Goal: Task Accomplishment & Management: Use online tool/utility

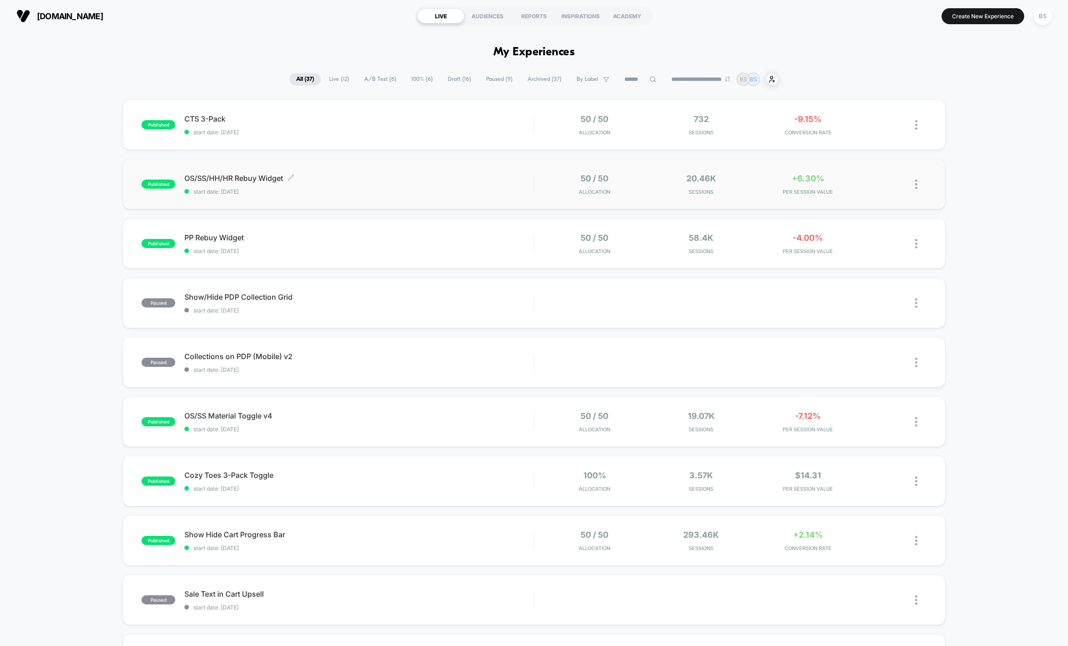
click at [218, 177] on span "OS/SS/HH/HR Rebuy Widget Click to edit experience details" at bounding box center [358, 177] width 349 height 9
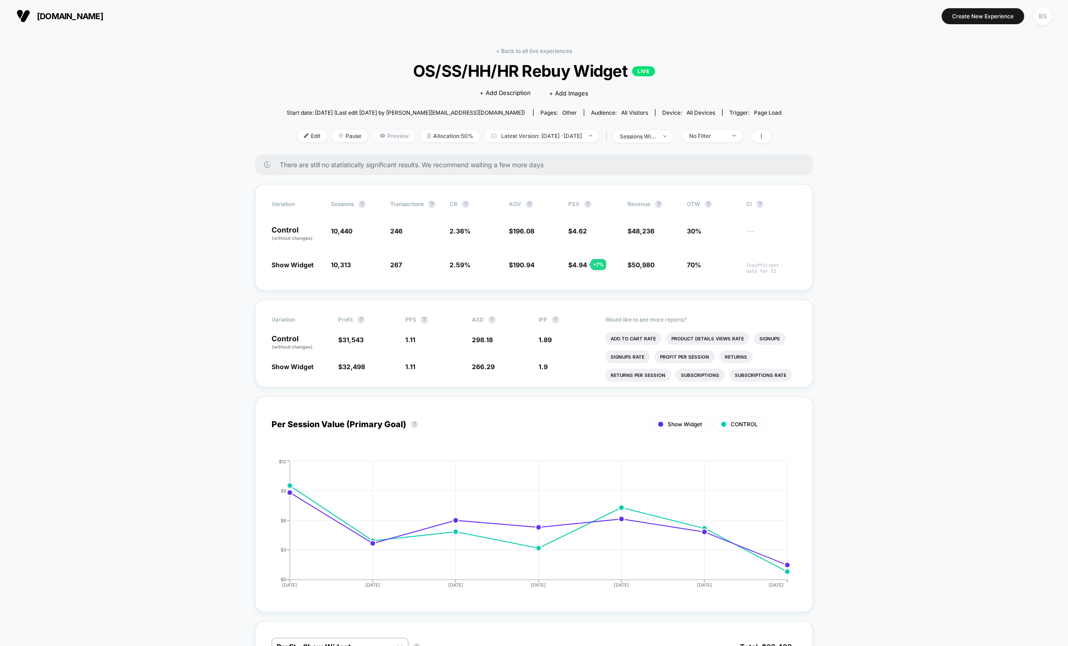
click at [373, 138] on span "Preview" at bounding box center [394, 136] width 43 height 12
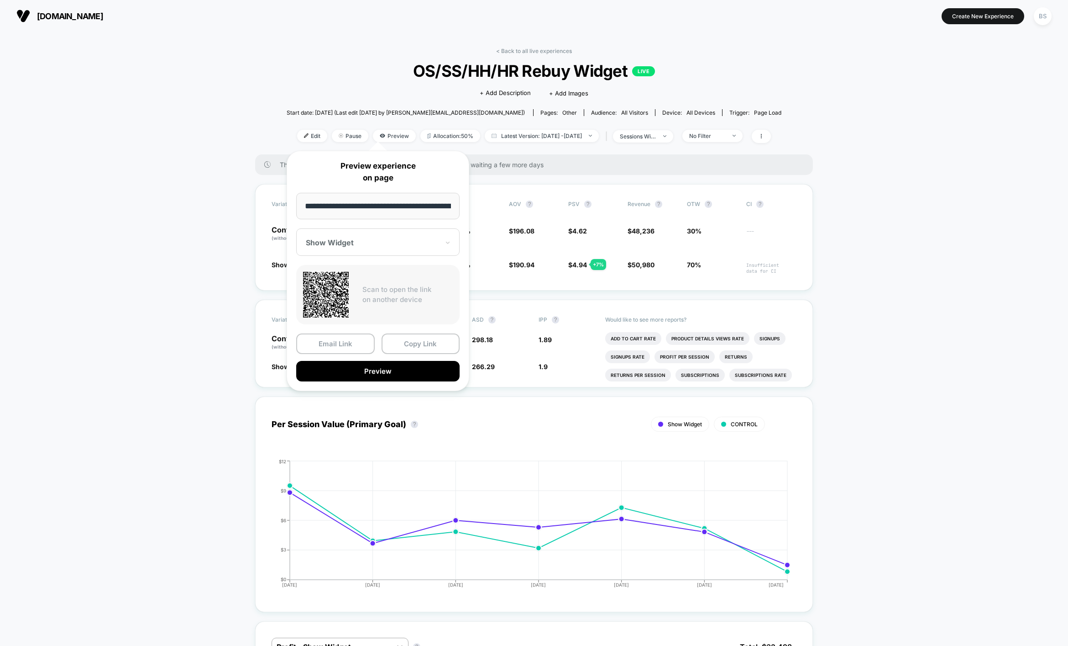
scroll to position [0, 29]
click at [371, 199] on input "**********" at bounding box center [378, 206] width 164 height 27
click at [408, 343] on button "Copy Link" at bounding box center [421, 344] width 79 height 21
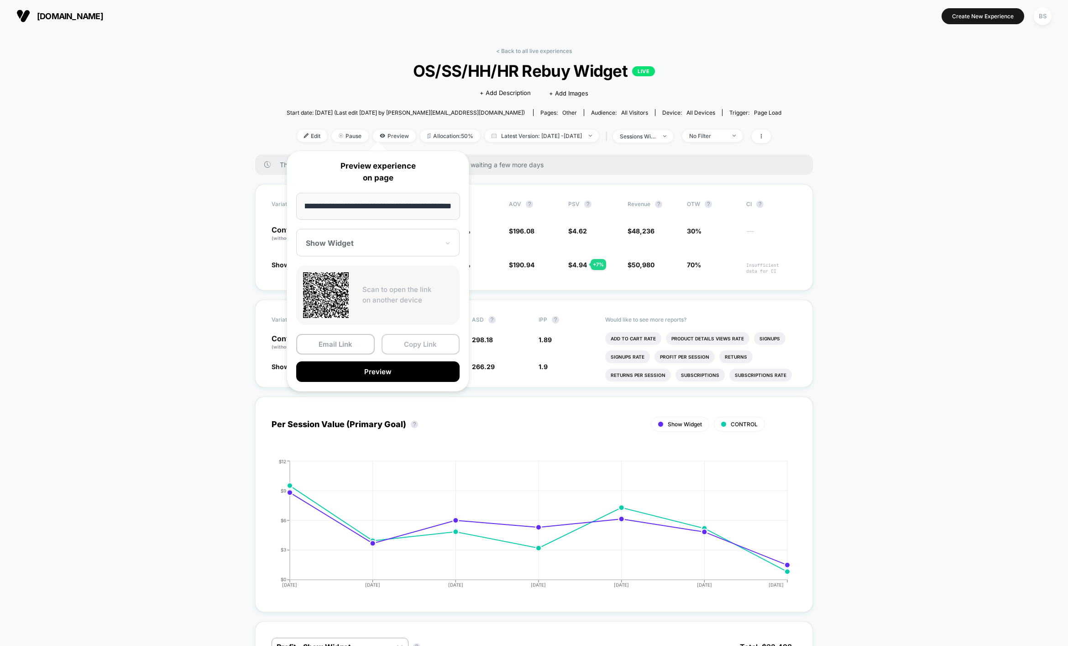
scroll to position [0, 0]
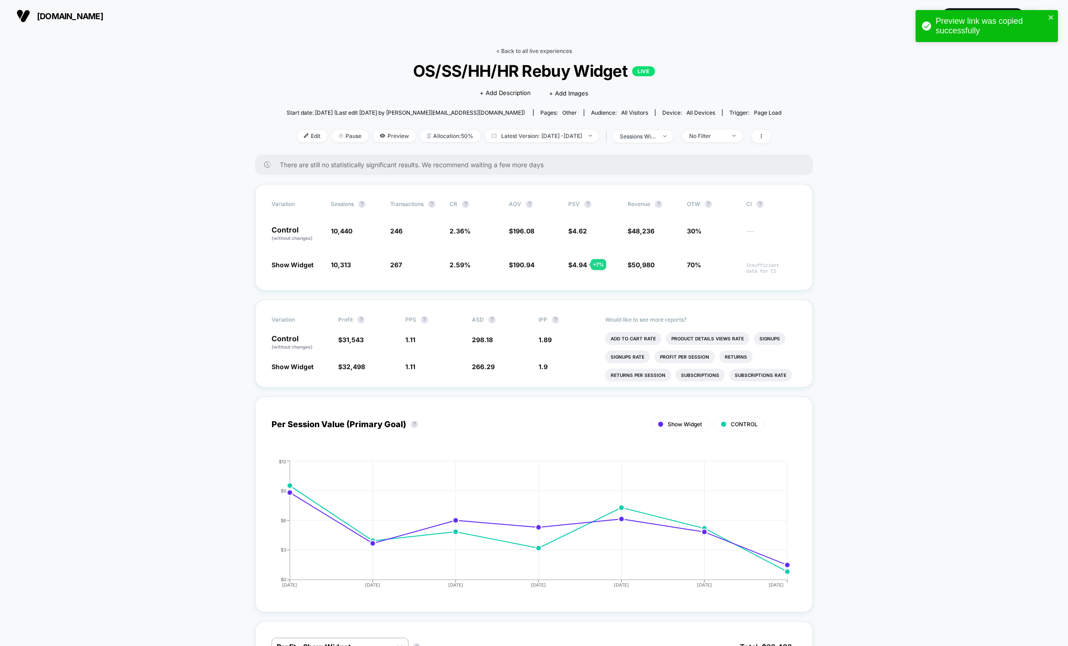
click at [506, 52] on link "< Back to all live experiences" at bounding box center [534, 50] width 76 height 7
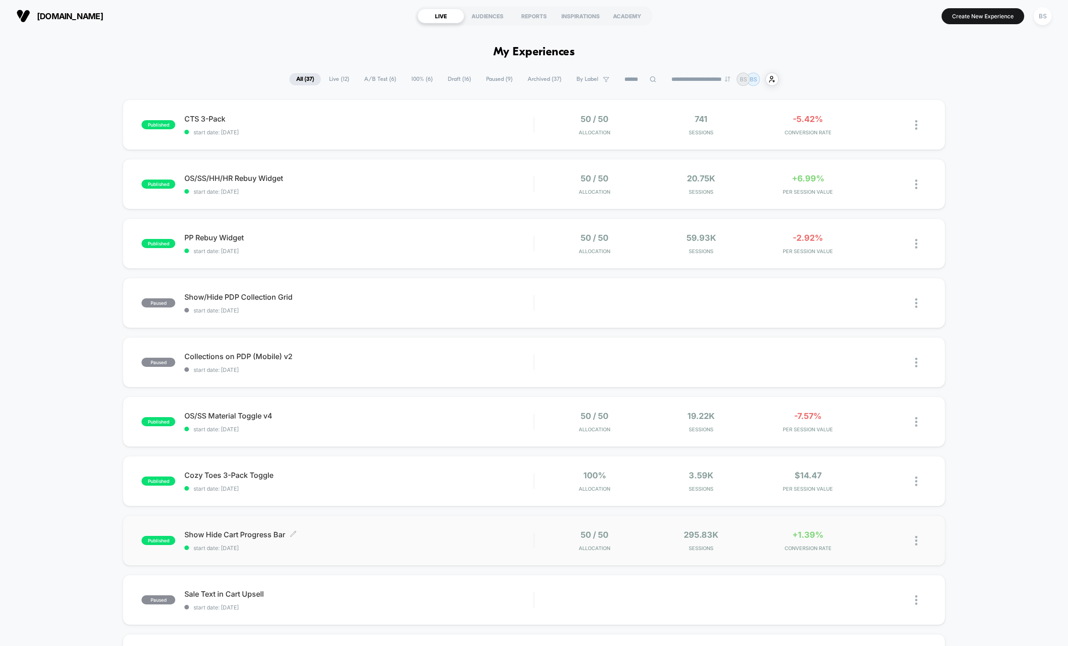
click at [374, 539] on div "Show Hide Cart Progress Bar Click to edit experience details Click to edit expe…" at bounding box center [358, 540] width 349 height 21
